Goal: Task Accomplishment & Management: Complete application form

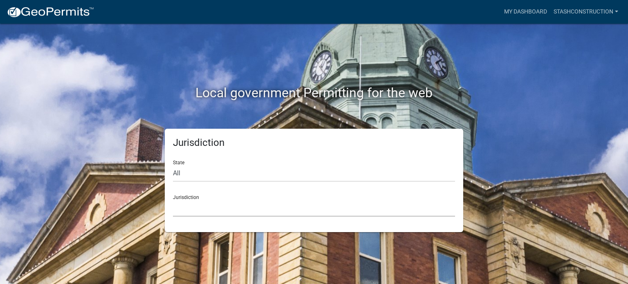
click at [264, 211] on select "[GEOGRAPHIC_DATA], [US_STATE] [GEOGRAPHIC_DATA], [US_STATE][PERSON_NAME][GEOGRA…" at bounding box center [314, 208] width 282 height 17
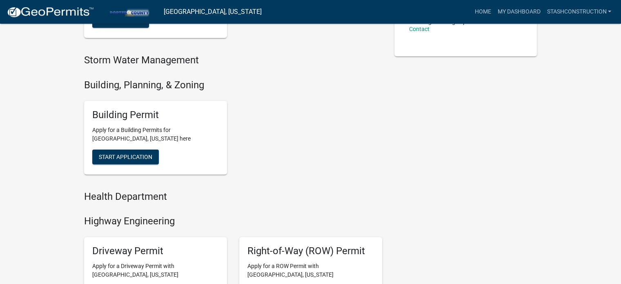
scroll to position [245, 0]
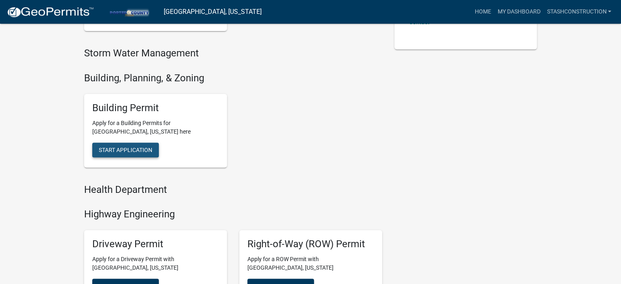
click at [135, 154] on button "Start Application" at bounding box center [125, 150] width 67 height 15
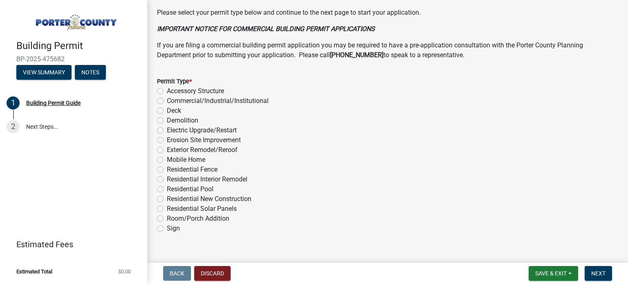
scroll to position [659, 0]
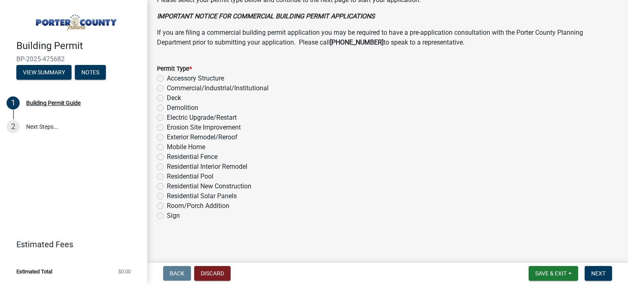
click at [180, 117] on label "Electric Upgrade/Restart" at bounding box center [202, 118] width 70 height 10
click at [172, 117] on input "Electric Upgrade/Restart" at bounding box center [169, 115] width 5 height 5
radio input "true"
click at [180, 118] on label "Electric Upgrade/Restart" at bounding box center [202, 118] width 70 height 10
click at [172, 118] on input "Electric Upgrade/Restart" at bounding box center [169, 115] width 5 height 5
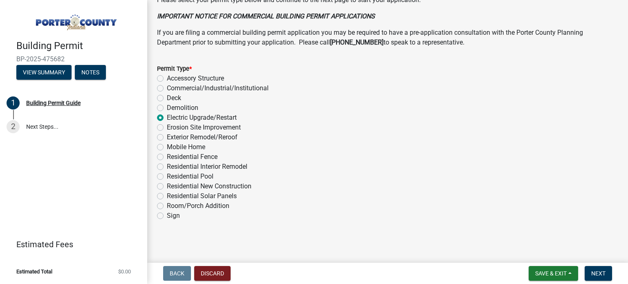
click at [182, 139] on label "Exterior Remodel/Reroof" at bounding box center [202, 137] width 71 height 10
click at [172, 138] on input "Exterior Remodel/Reroof" at bounding box center [169, 134] width 5 height 5
radio input "true"
click at [601, 270] on span "Next" at bounding box center [598, 273] width 14 height 7
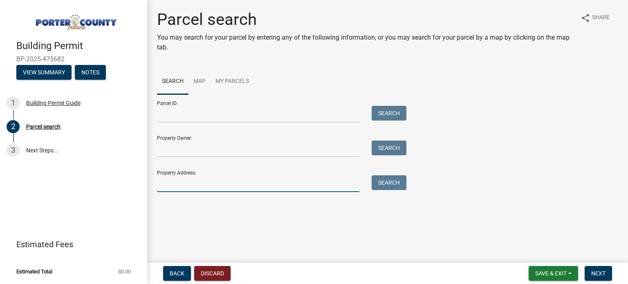
click at [214, 181] on input "Property Address:" at bounding box center [258, 183] width 202 height 17
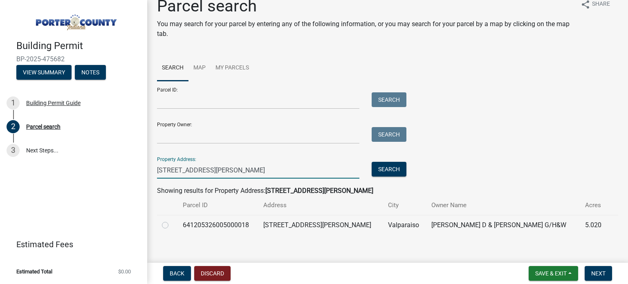
scroll to position [20, 0]
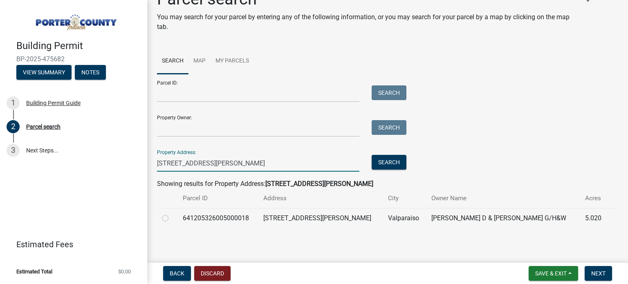
type input "[STREET_ADDRESS][PERSON_NAME]"
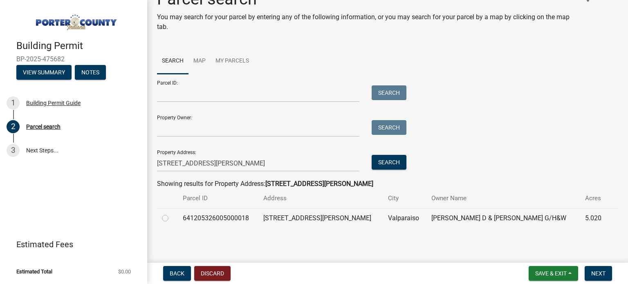
click at [172, 213] on label at bounding box center [172, 213] width 0 height 0
click at [172, 219] on input "radio" at bounding box center [174, 215] width 5 height 5
radio input "true"
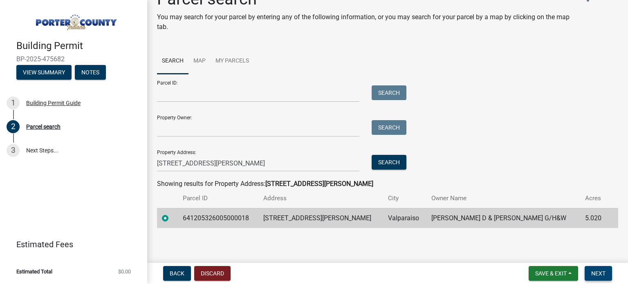
click at [602, 272] on span "Next" at bounding box center [598, 273] width 14 height 7
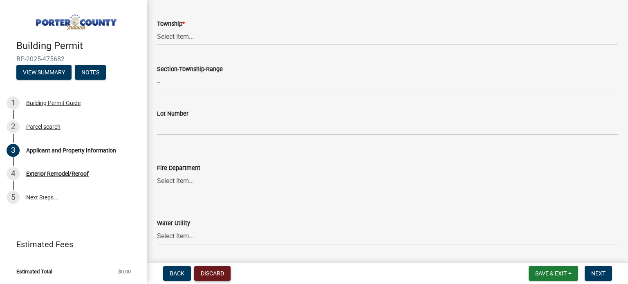
scroll to position [409, 0]
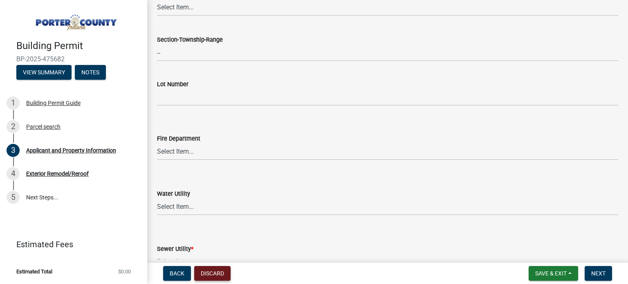
click at [213, 280] on button "Discard" at bounding box center [212, 273] width 36 height 15
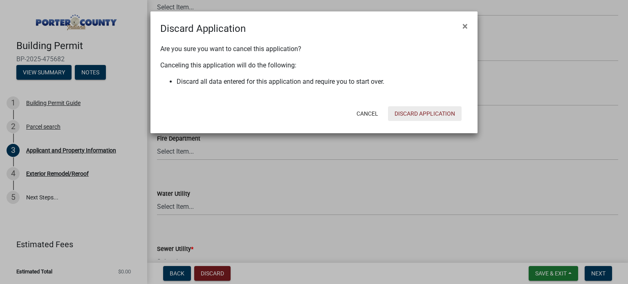
click at [413, 112] on button "Discard Application" at bounding box center [425, 113] width 74 height 15
